Goal: Entertainment & Leisure: Consume media (video, audio)

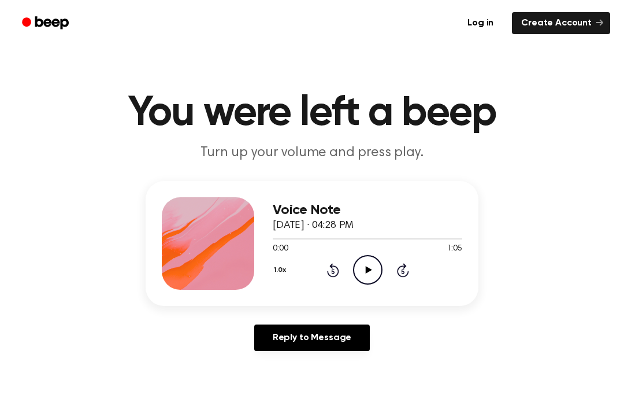
click at [363, 270] on icon "Play Audio" at bounding box center [367, 269] width 29 height 29
click at [334, 291] on div "Voice Note [DATE] · 04:28 PM 1:05 1:05 Your browser does not support the [objec…" at bounding box center [312, 243] width 333 height 125
click at [349, 266] on div "1.0x Rewind 5 seconds Play Audio Skip 5 seconds" at bounding box center [368, 269] width 190 height 29
click at [376, 242] on div at bounding box center [368, 238] width 190 height 9
click at [369, 249] on div "0:35 1:05" at bounding box center [368, 249] width 190 height 12
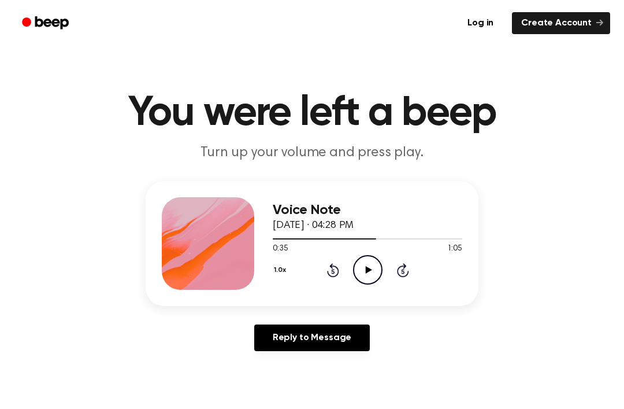
click at [325, 255] on div "1.0x Rewind 5 seconds Play Audio Skip 5 seconds" at bounding box center [368, 269] width 190 height 29
click at [327, 268] on icon "Rewind 5 seconds" at bounding box center [333, 269] width 13 height 15
click at [335, 267] on icon at bounding box center [333, 270] width 12 height 14
click at [384, 261] on div "1.0x Rewind 5 seconds Play Audio Skip 5 seconds" at bounding box center [368, 269] width 190 height 29
click at [332, 262] on icon "Rewind 5 seconds" at bounding box center [333, 269] width 13 height 15
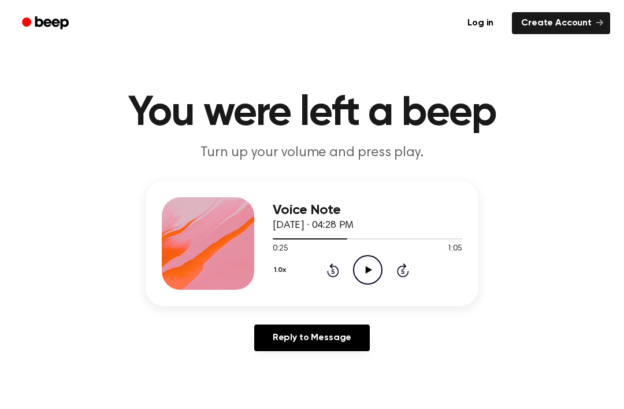
click at [332, 262] on icon "Rewind 5 seconds" at bounding box center [333, 269] width 13 height 15
click at [327, 268] on icon "Rewind 5 seconds" at bounding box center [333, 269] width 13 height 15
click at [318, 269] on div "1.0x Rewind 5 seconds Play Audio Skip 5 seconds" at bounding box center [368, 269] width 190 height 29
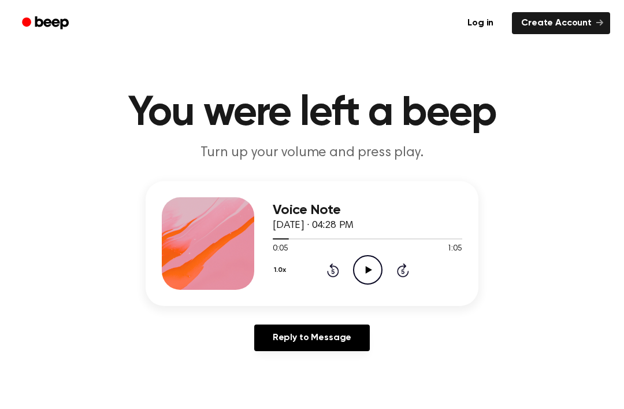
click at [314, 272] on div "1.0x Rewind 5 seconds Play Audio Skip 5 seconds" at bounding box center [368, 269] width 190 height 29
click at [413, 256] on div "1.0x Rewind 5 seconds Play Audio Skip 5 seconds" at bounding box center [368, 269] width 190 height 29
click at [402, 257] on div "1.0x Rewind 5 seconds Play Audio Skip 5 seconds" at bounding box center [368, 269] width 190 height 29
click at [401, 263] on icon "Skip 5 seconds" at bounding box center [403, 269] width 13 height 15
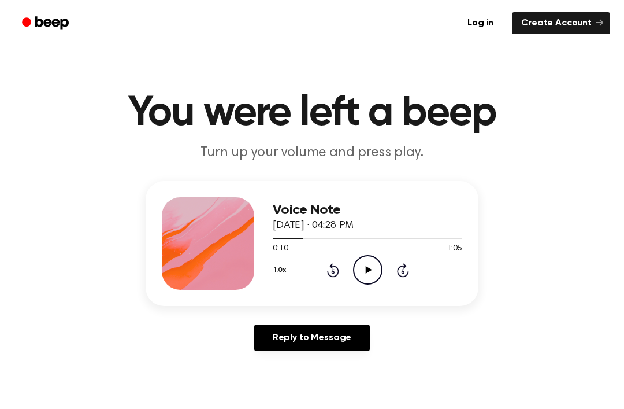
click at [398, 261] on div "1.0x Rewind 5 seconds Play Audio Skip 5 seconds" at bounding box center [368, 269] width 190 height 29
click at [400, 264] on icon "Skip 5 seconds" at bounding box center [403, 269] width 13 height 15
click at [399, 264] on icon "Skip 5 seconds" at bounding box center [403, 269] width 13 height 15
click at [402, 262] on icon "Skip 5 seconds" at bounding box center [403, 269] width 13 height 15
click at [403, 270] on icon at bounding box center [402, 271] width 3 height 5
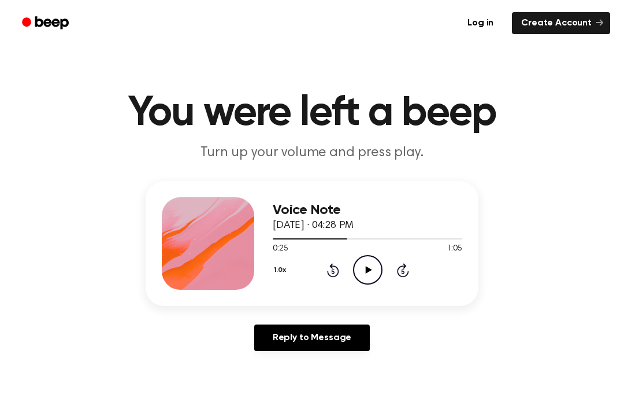
click at [403, 269] on icon at bounding box center [402, 271] width 3 height 5
click at [401, 265] on icon at bounding box center [403, 270] width 12 height 14
click at [401, 265] on icon "Skip 5 seconds" at bounding box center [403, 269] width 13 height 15
click at [397, 269] on icon "Skip 5 seconds" at bounding box center [403, 269] width 13 height 15
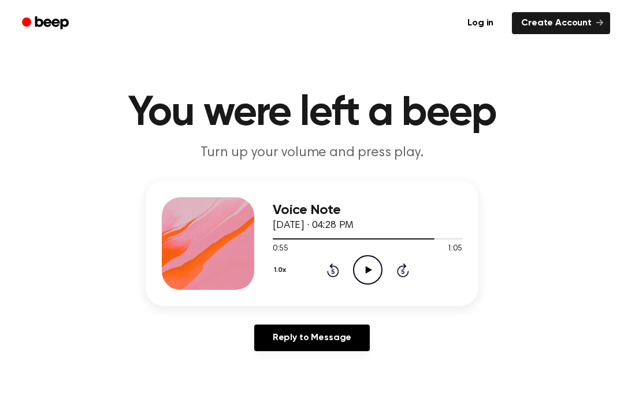
click at [398, 265] on icon "Skip 5 seconds" at bounding box center [403, 269] width 13 height 15
click at [397, 264] on icon "Skip 5 seconds" at bounding box center [403, 269] width 13 height 15
click at [405, 265] on icon at bounding box center [403, 270] width 12 height 14
click at [399, 273] on icon at bounding box center [403, 270] width 12 height 14
click at [362, 255] on icon "Play Audio" at bounding box center [367, 269] width 29 height 29
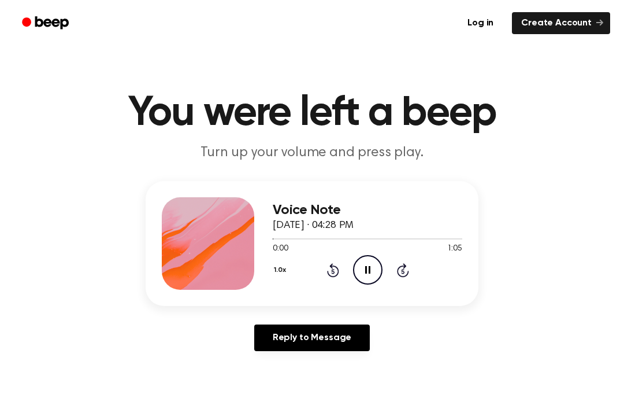
click at [357, 267] on icon "Pause Audio" at bounding box center [367, 269] width 29 height 29
click at [362, 261] on icon "Play Audio" at bounding box center [367, 269] width 29 height 29
click at [358, 257] on icon "Play Audio" at bounding box center [367, 269] width 29 height 29
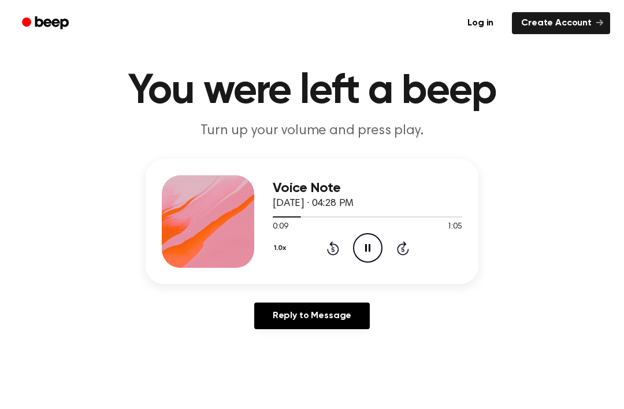
scroll to position [23, 0]
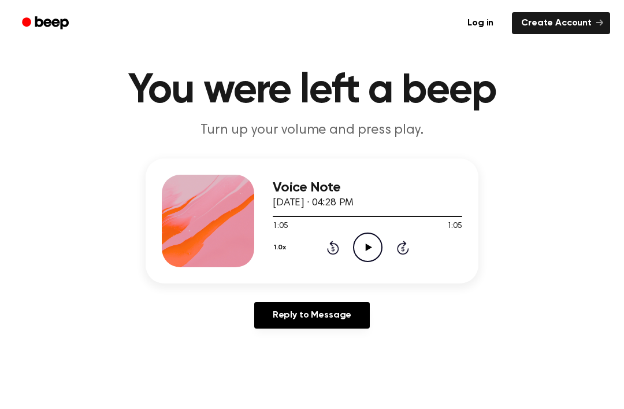
click at [369, 262] on div "Voice Note [DATE] · 04:28 PM 1:05 1:05 Your browser does not support the [objec…" at bounding box center [368, 221] width 190 height 92
click at [366, 246] on icon at bounding box center [368, 247] width 6 height 8
click at [333, 254] on icon at bounding box center [333, 247] width 12 height 14
click at [372, 228] on div "0:04 1:05" at bounding box center [368, 226] width 190 height 12
click at [373, 257] on icon "Pause Audio" at bounding box center [367, 246] width 29 height 29
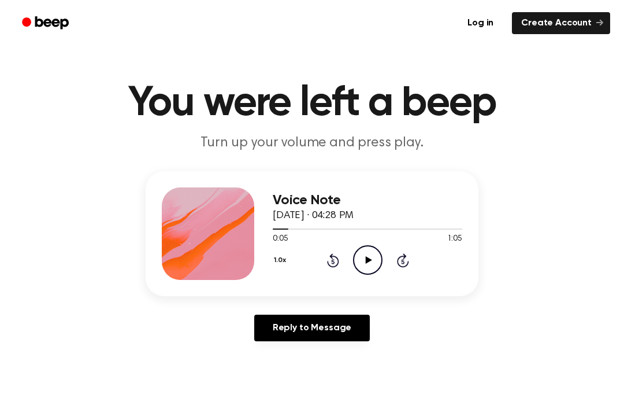
scroll to position [0, 0]
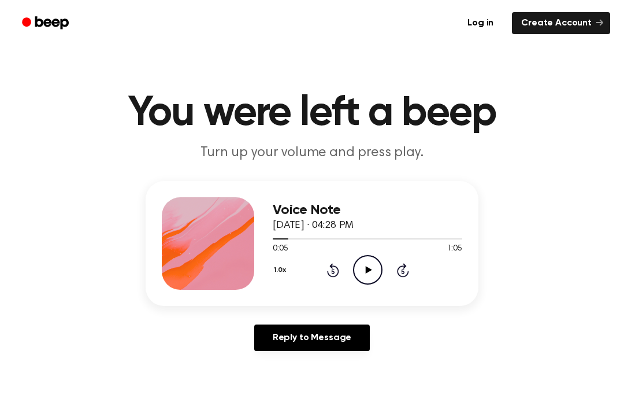
click at [331, 264] on icon "Rewind 5 seconds" at bounding box center [333, 269] width 13 height 15
click at [375, 261] on icon "Play Audio" at bounding box center [367, 269] width 29 height 29
click at [333, 272] on icon "Rewind 5 seconds" at bounding box center [333, 269] width 13 height 15
click at [342, 258] on div "1.0x Rewind 5 seconds Pause Audio Skip 5 seconds" at bounding box center [368, 269] width 190 height 29
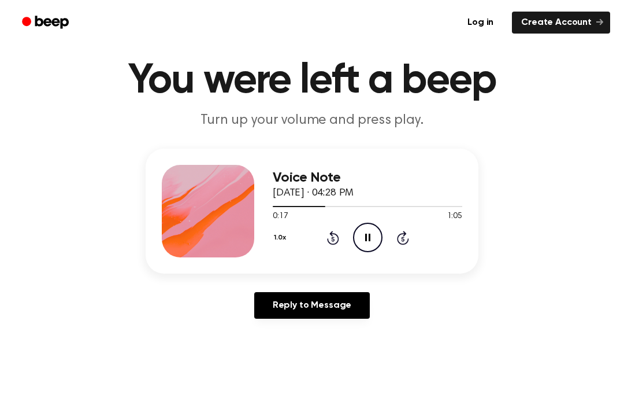
scroll to position [32, 0]
click at [338, 230] on icon "Rewind 5 seconds" at bounding box center [333, 237] width 13 height 15
click at [336, 228] on div "1.0x Rewind 5 seconds Pause Audio Skip 5 seconds" at bounding box center [368, 237] width 190 height 29
click at [323, 235] on div "1.0x Rewind 5 seconds Pause Audio Skip 5 seconds" at bounding box center [368, 237] width 190 height 29
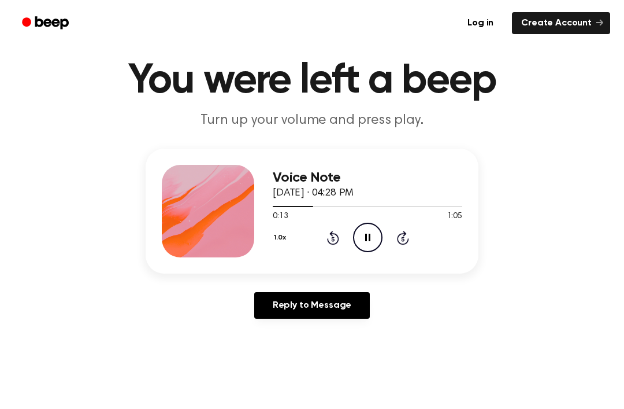
click at [333, 235] on icon at bounding box center [333, 238] width 12 height 14
click at [332, 235] on icon at bounding box center [333, 238] width 12 height 14
click at [340, 224] on div "1.0x Rewind 5 seconds Pause Audio Skip 5 seconds" at bounding box center [368, 237] width 190 height 29
click at [338, 238] on icon at bounding box center [333, 238] width 12 height 14
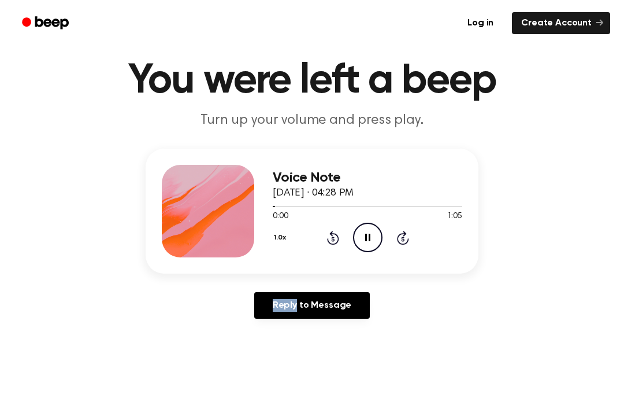
click at [338, 238] on icon at bounding box center [333, 238] width 12 height 14
click at [337, 238] on icon "Rewind 5 seconds" at bounding box center [333, 237] width 13 height 15
click at [379, 229] on icon "Pause Audio" at bounding box center [367, 237] width 29 height 29
click at [376, 218] on div "0:03 1:05" at bounding box center [368, 216] width 190 height 12
click at [370, 231] on icon "Play Audio" at bounding box center [367, 237] width 29 height 29
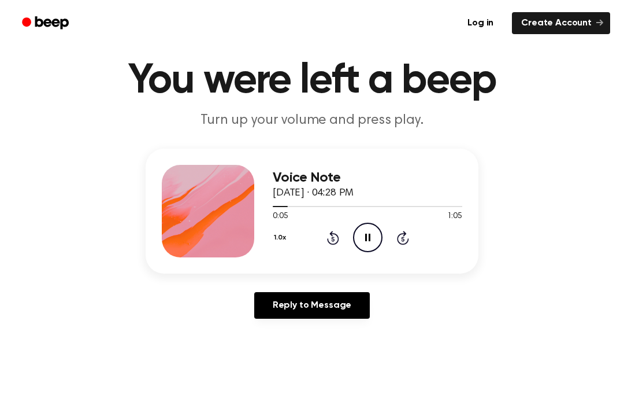
click at [328, 223] on div "1.0x Rewind 5 seconds Pause Audio Skip 5 seconds" at bounding box center [368, 237] width 190 height 29
click at [349, 227] on div "1.0x Rewind 5 seconds Pause Audio Skip 5 seconds" at bounding box center [368, 237] width 190 height 29
click at [349, 226] on div "1.0x Rewind 5 seconds Pause Audio Skip 5 seconds" at bounding box center [368, 237] width 190 height 29
click at [337, 230] on icon "Rewind 5 seconds" at bounding box center [333, 237] width 13 height 15
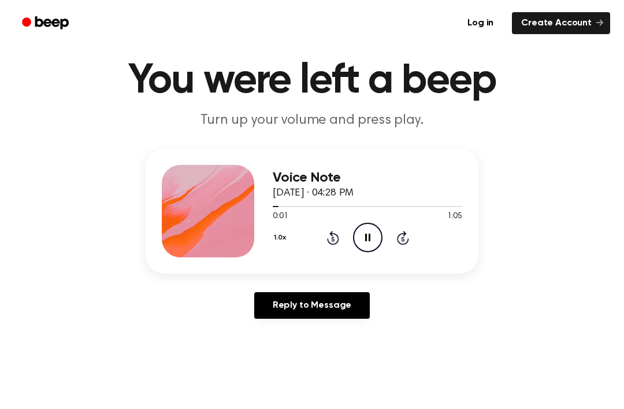
click at [348, 258] on div "Voice Note [DATE] · 04:28 PM 0:01 1:05 Your browser does not support the [objec…" at bounding box center [312, 211] width 333 height 125
click at [365, 232] on icon "Pause Audio" at bounding box center [367, 237] width 29 height 29
click at [336, 232] on icon "Rewind 5 seconds" at bounding box center [333, 237] width 13 height 15
click at [450, 293] on div "Reply to Message" at bounding box center [312, 310] width 333 height 36
